Goal: Purchase product/service

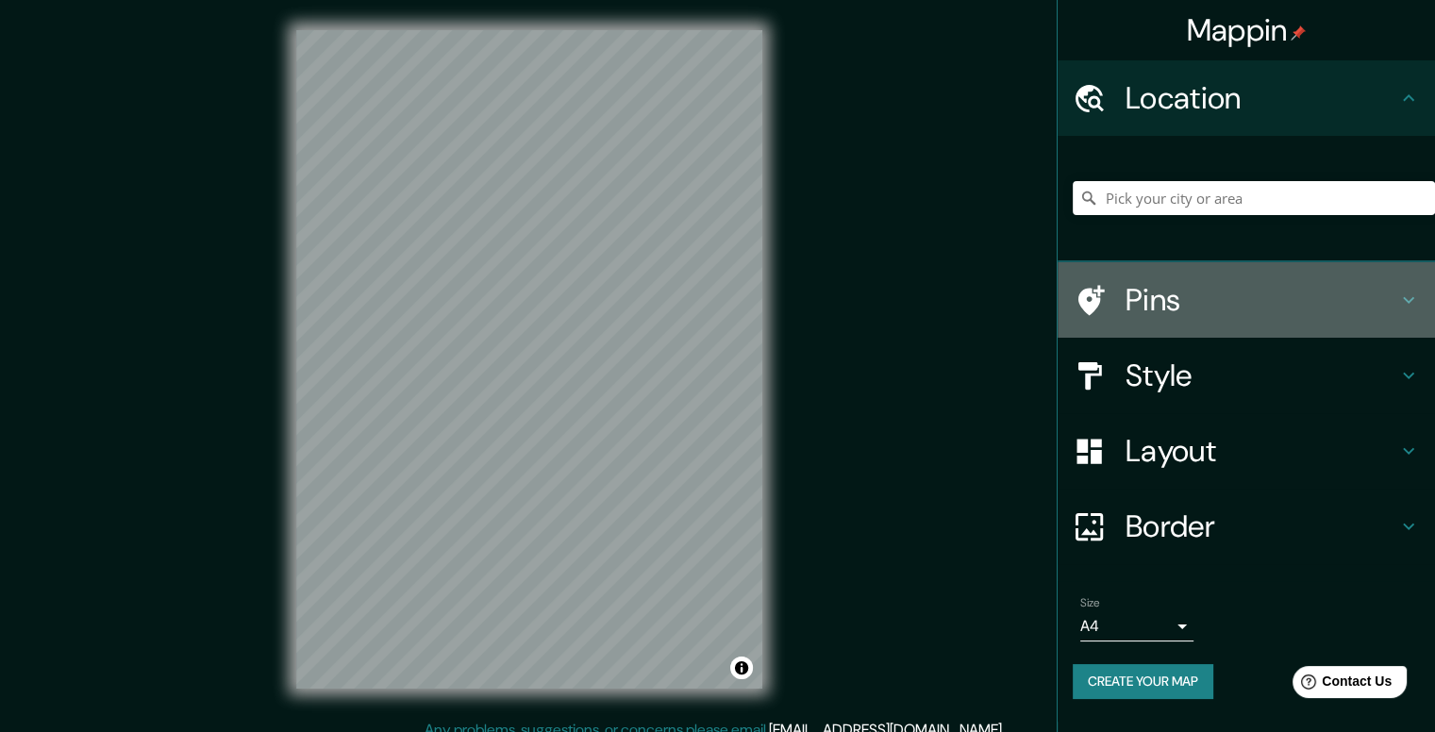
click at [1282, 329] on div "Pins" at bounding box center [1247, 300] width 378 height 76
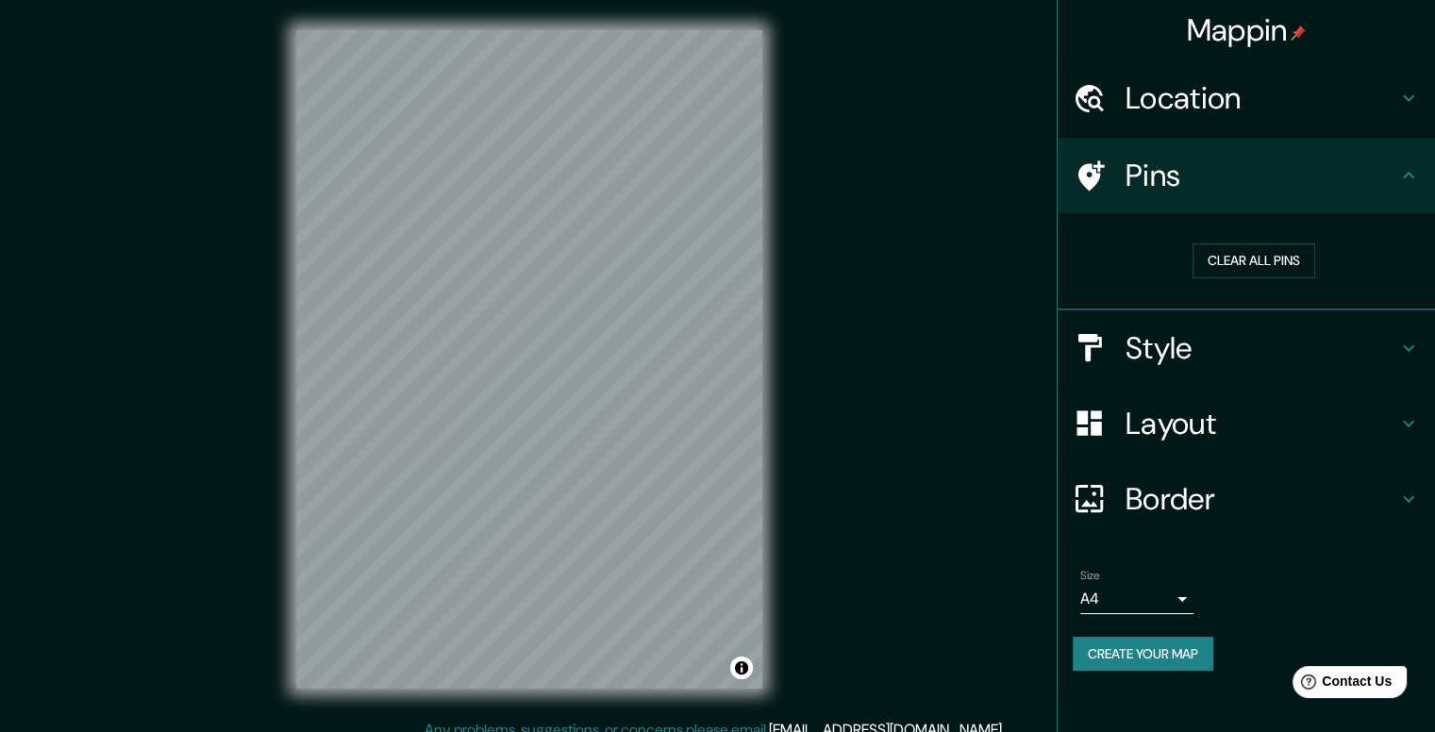
click at [1288, 359] on h4 "Style" at bounding box center [1262, 348] width 272 height 38
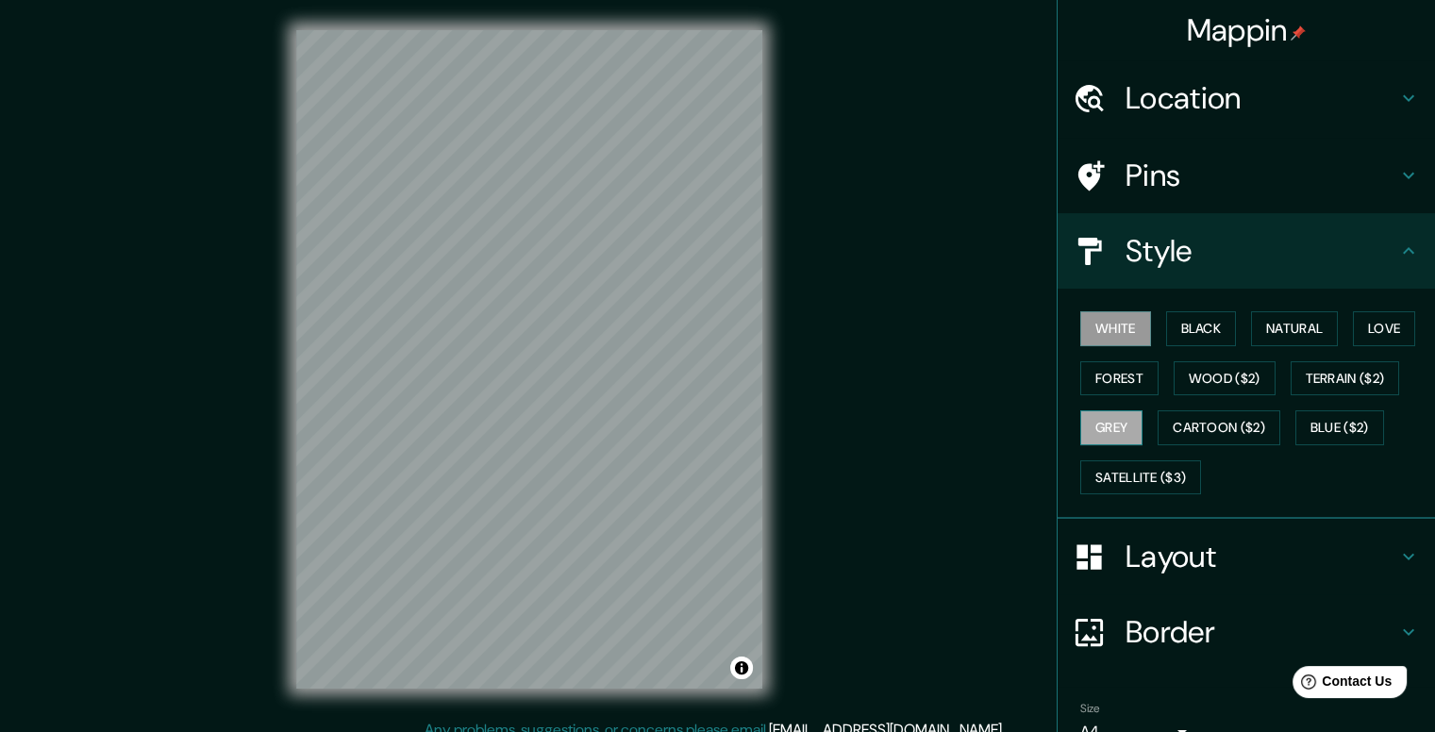
click at [1108, 411] on button "Grey" at bounding box center [1112, 428] width 62 height 35
click at [1198, 416] on button "Cartoon ($2)" at bounding box center [1219, 428] width 123 height 35
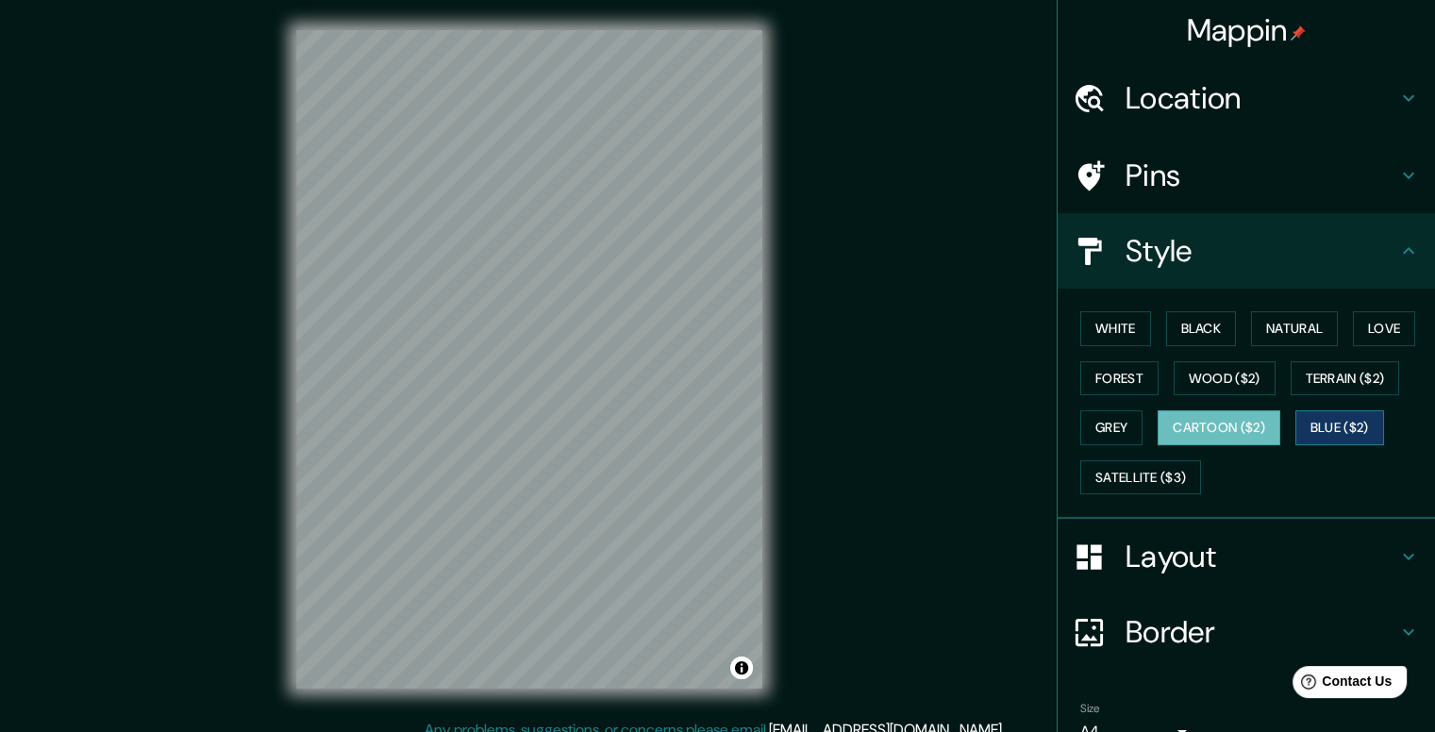
click at [1321, 417] on button "Blue ($2)" at bounding box center [1340, 428] width 89 height 35
click at [880, 361] on div "Mappin Location Pins Style [PERSON_NAME] Black Natural Love Forest [PERSON_NAME…" at bounding box center [717, 374] width 1435 height 749
click at [1161, 79] on h4 "Location" at bounding box center [1262, 98] width 272 height 38
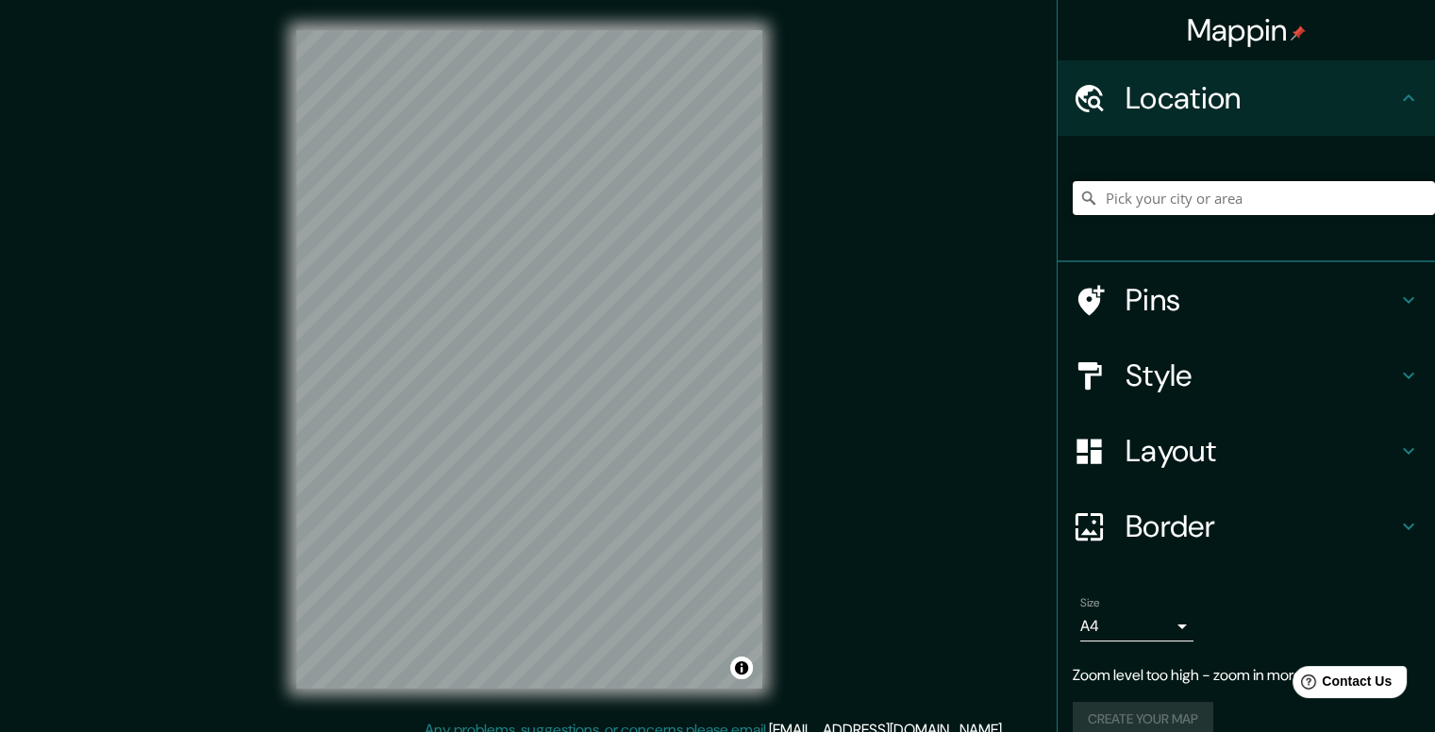
click at [1163, 206] on input "Pick your city or area" at bounding box center [1254, 198] width 362 height 34
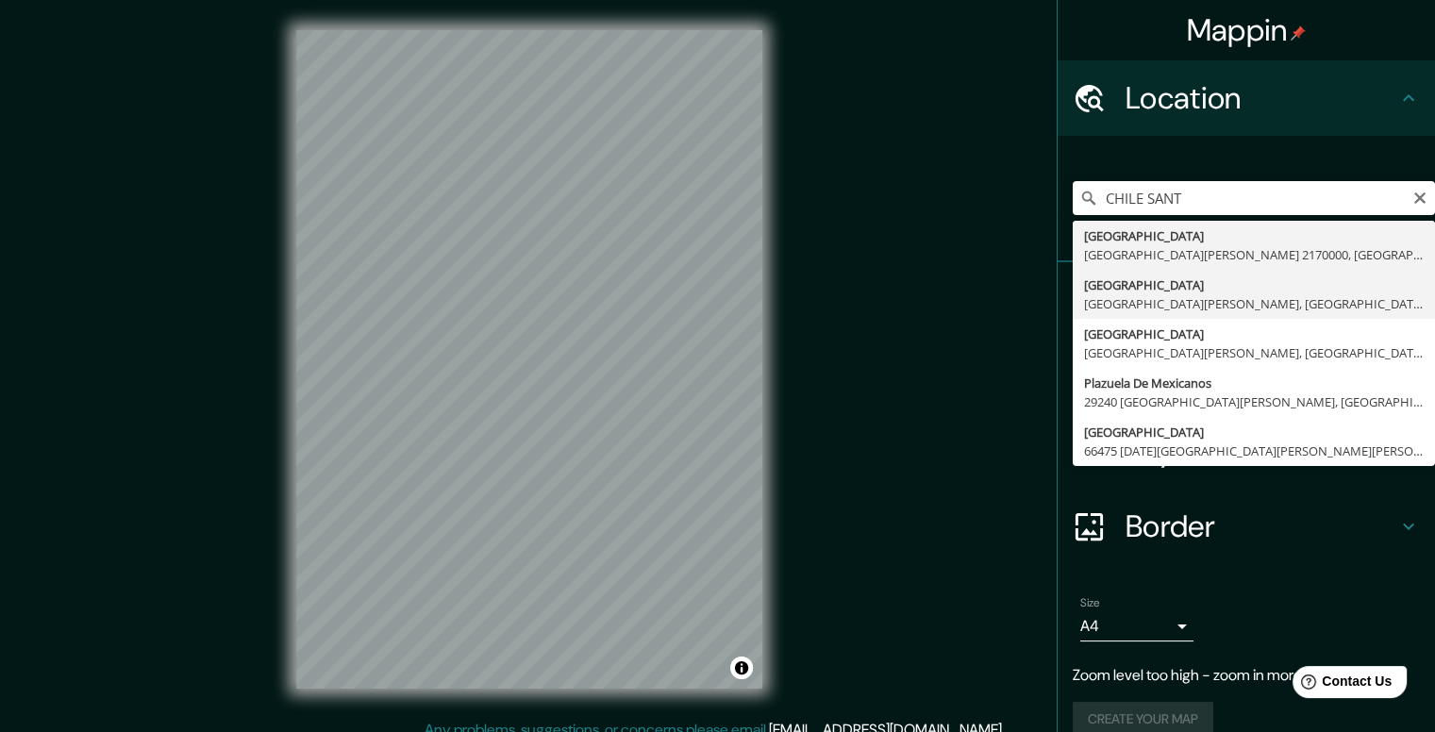
type input "[GEOGRAPHIC_DATA], [GEOGRAPHIC_DATA][PERSON_NAME], [GEOGRAPHIC_DATA] 8050000, […"
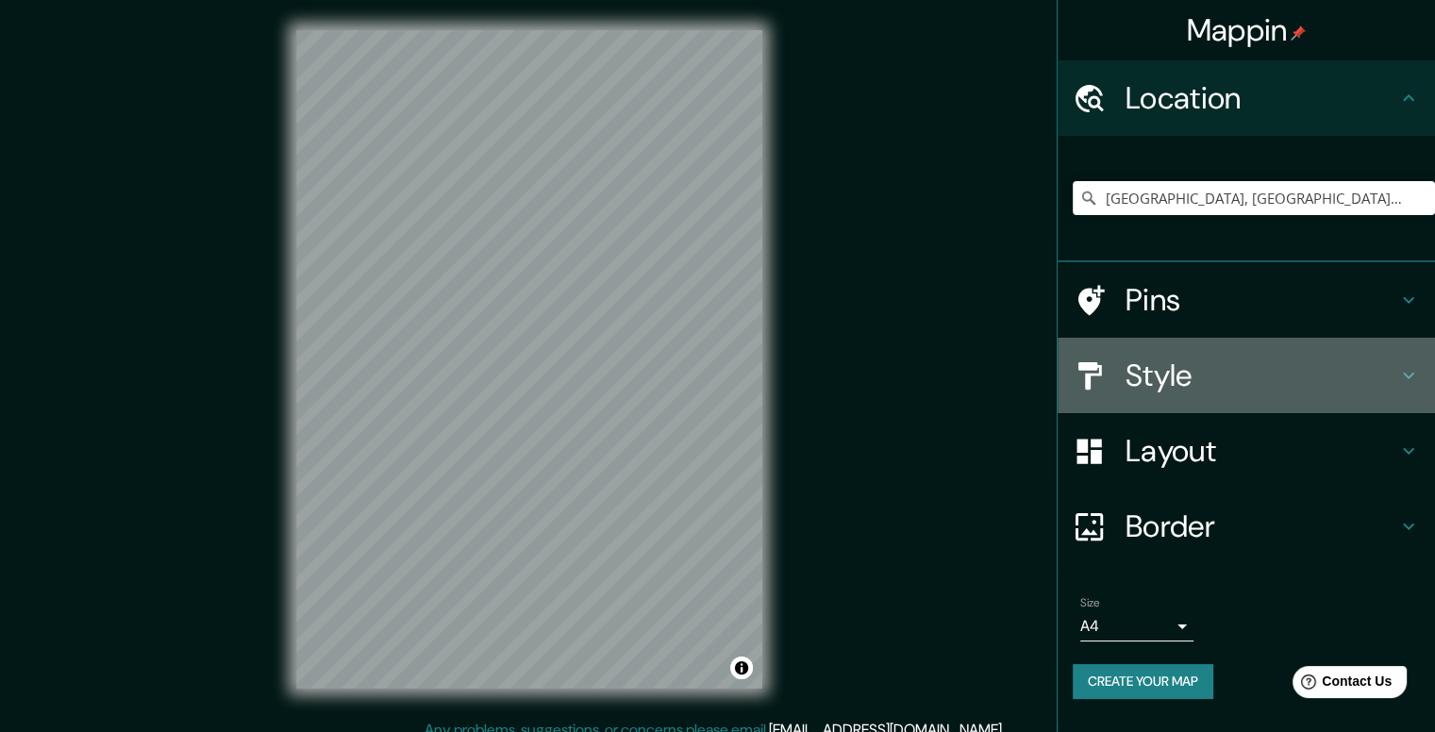
click at [1287, 381] on h4 "Style" at bounding box center [1262, 376] width 272 height 38
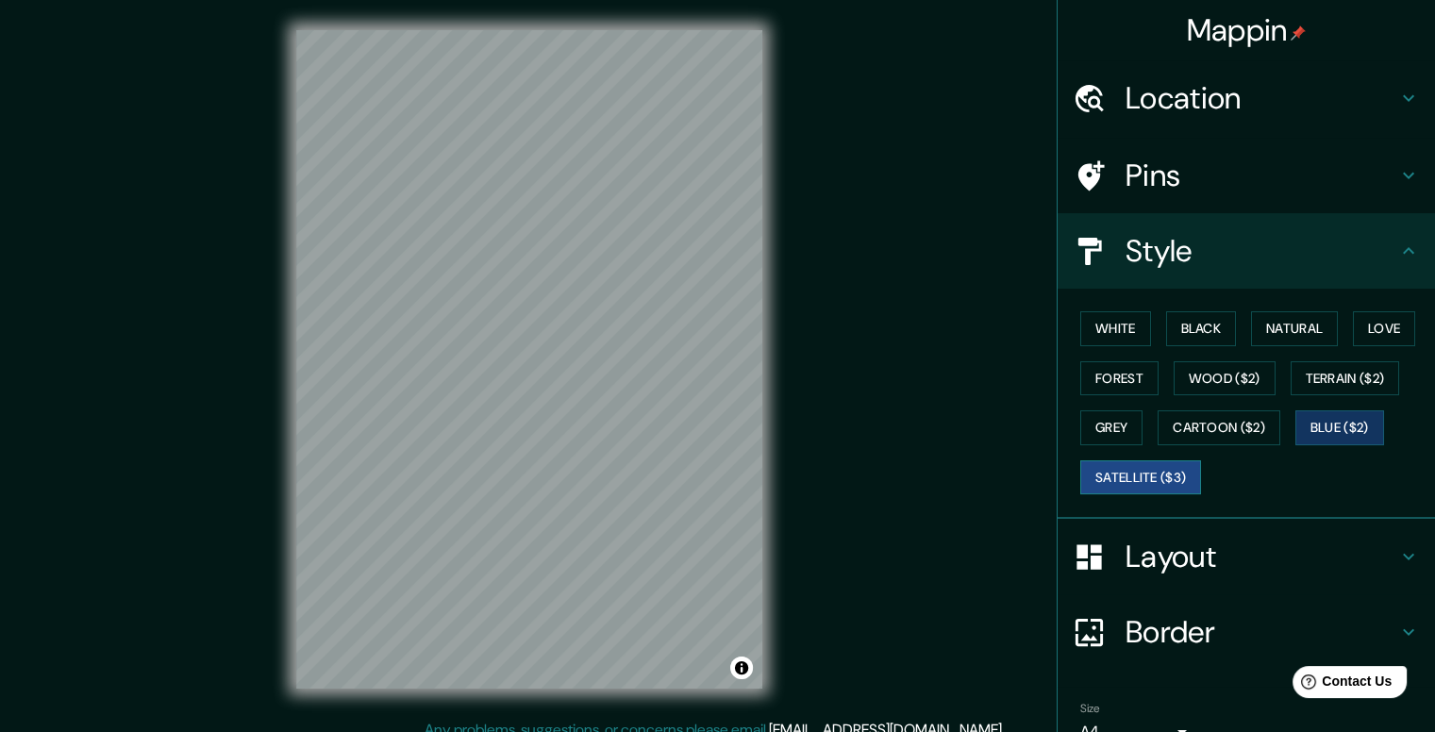
click at [1157, 476] on button "Satellite ($3)" at bounding box center [1141, 478] width 121 height 35
click at [1158, 424] on button "Cartoon ($2)" at bounding box center [1219, 428] width 123 height 35
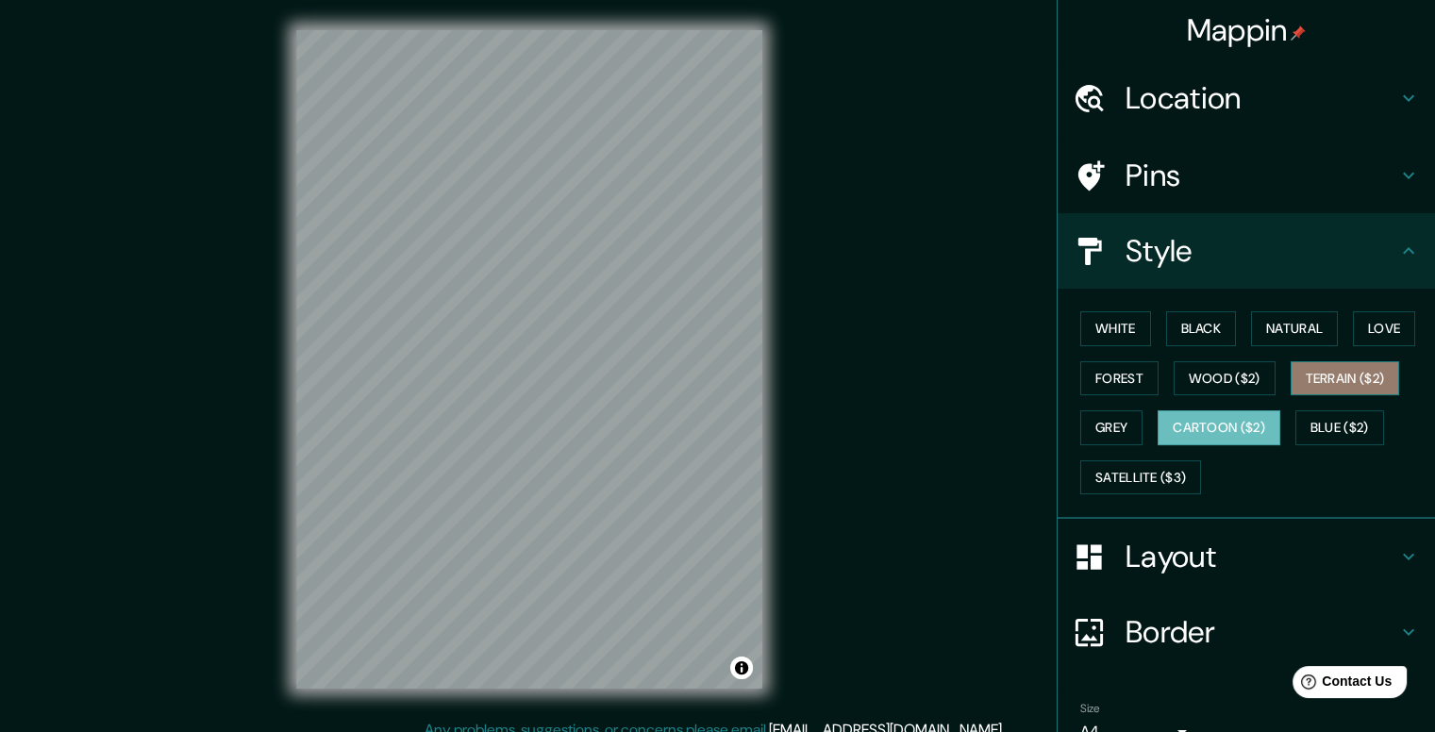
click at [1338, 365] on button "Terrain ($2)" at bounding box center [1345, 378] width 109 height 35
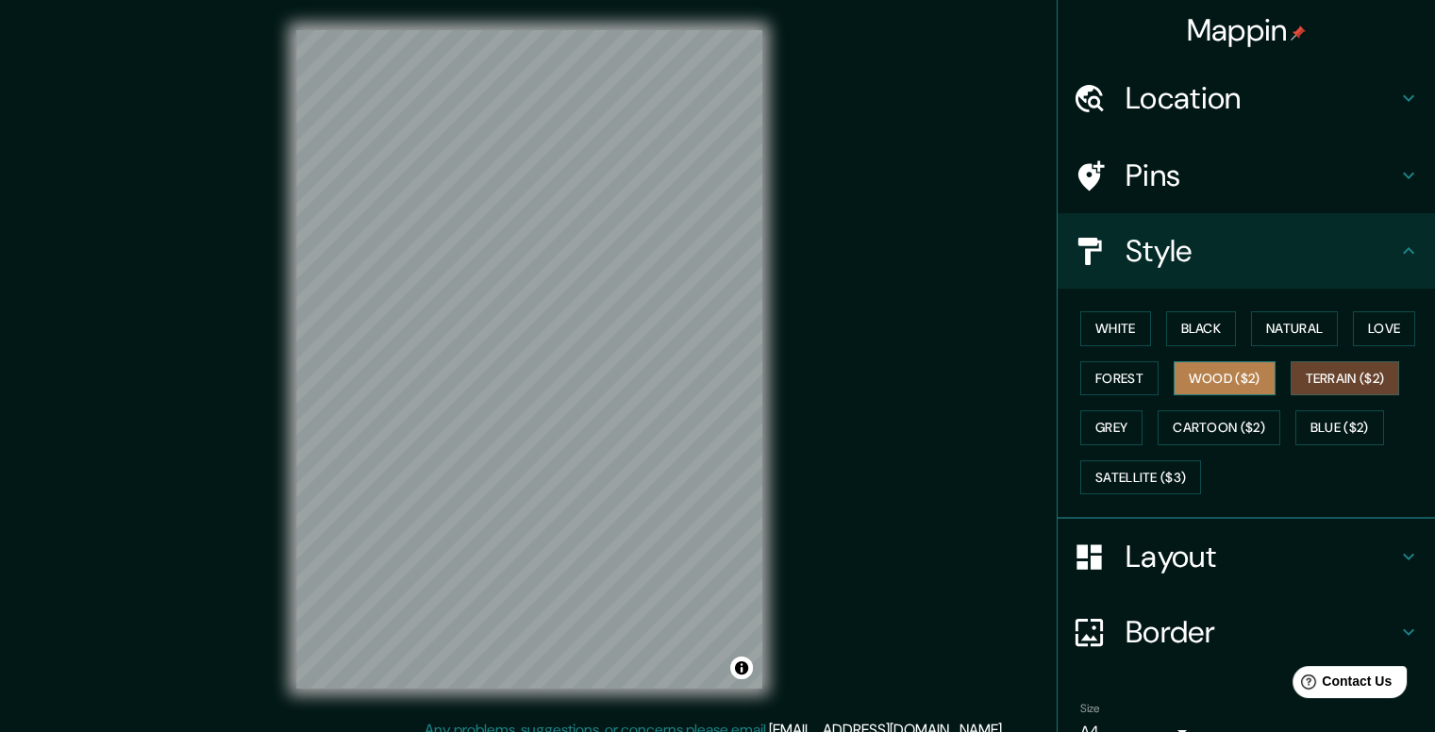
click at [1218, 378] on button "Wood ($2)" at bounding box center [1225, 378] width 102 height 35
click at [1397, 317] on button "Love" at bounding box center [1384, 328] width 62 height 35
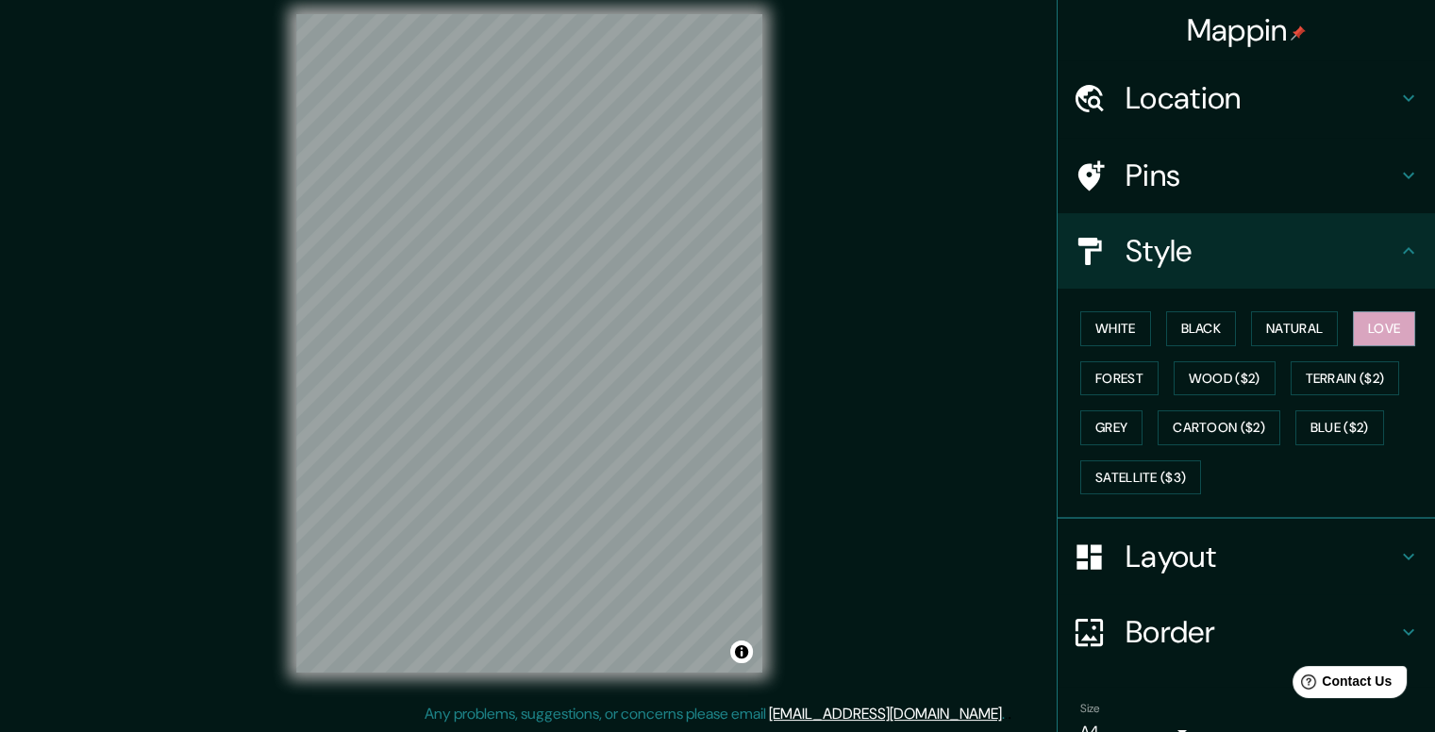
scroll to position [17, 0]
click at [1264, 328] on button "Natural" at bounding box center [1294, 328] width 87 height 35
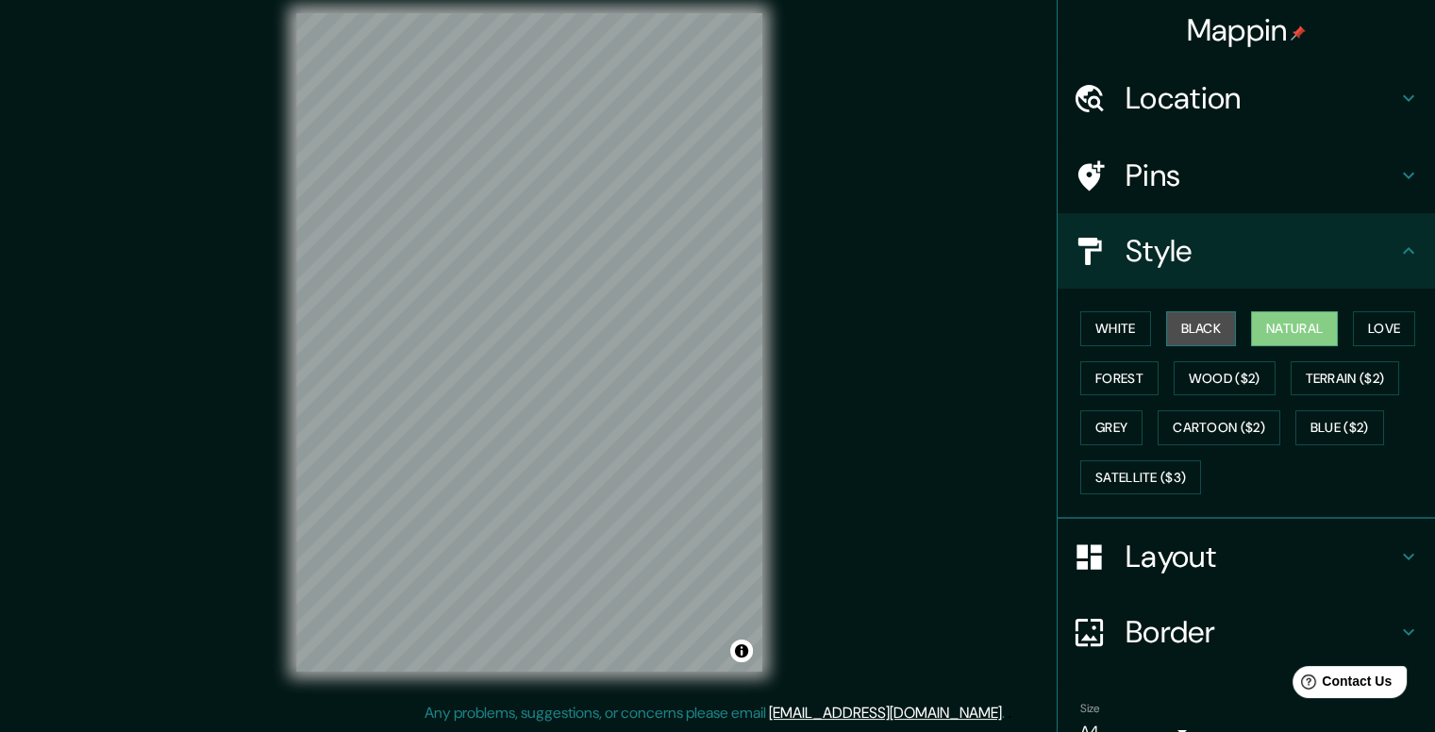
click at [1204, 328] on button "Black" at bounding box center [1202, 328] width 71 height 35
click at [1118, 337] on button "White" at bounding box center [1116, 328] width 71 height 35
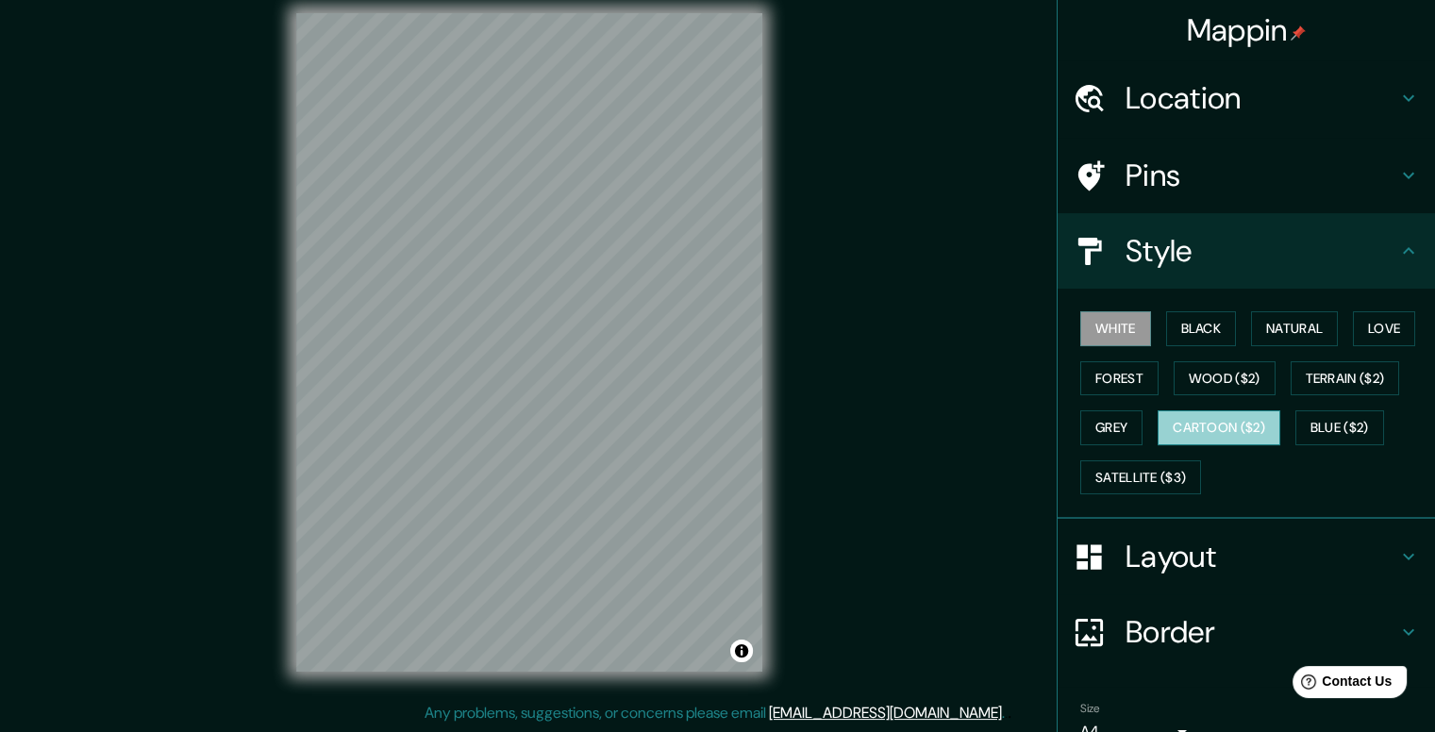
click at [1200, 420] on button "Cartoon ($2)" at bounding box center [1219, 428] width 123 height 35
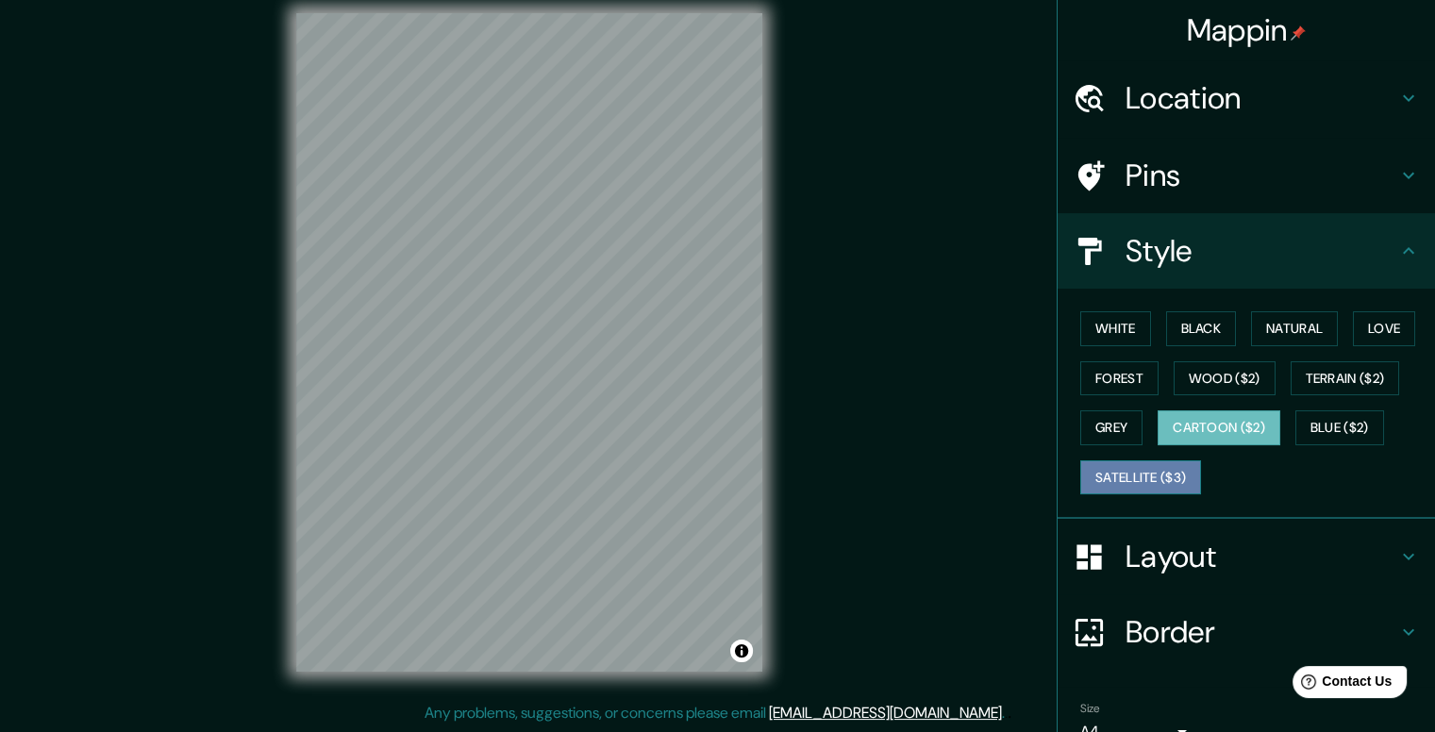
click at [1167, 474] on button "Satellite ($3)" at bounding box center [1141, 478] width 121 height 35
